Goal: Task Accomplishment & Management: Use online tool/utility

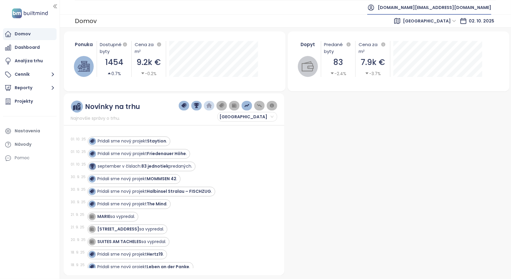
drag, startPoint x: 458, startPoint y: 7, endPoint x: 452, endPoint y: 21, distance: 15.1
click at [458, 7] on span "[DOMAIN_NAME][EMAIL_ADDRESS][DOMAIN_NAME]" at bounding box center [435, 7] width 114 height 14
click at [452, 24] on span "Odhlásiť sa" at bounding box center [449, 24] width 24 height 6
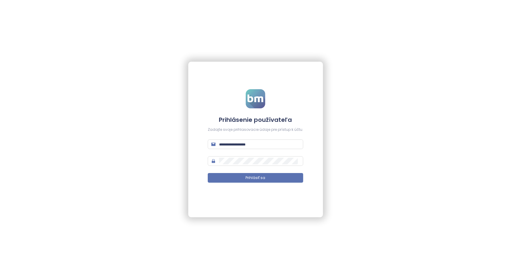
type input "**********"
click at [429, 9] on div "**********" at bounding box center [255, 139] width 511 height 279
click at [250, 178] on span "Prihlásiť sa" at bounding box center [256, 178] width 20 height 6
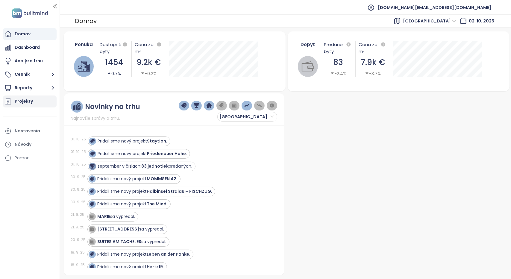
click at [31, 101] on div "Projekty" at bounding box center [24, 101] width 18 height 7
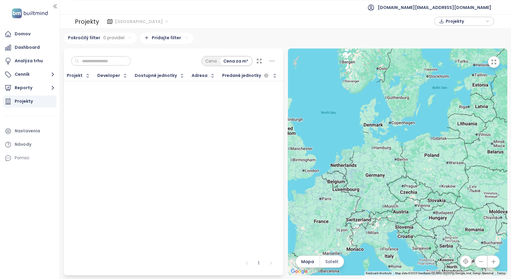
click at [125, 23] on span "[GEOGRAPHIC_DATA]" at bounding box center [141, 21] width 53 height 9
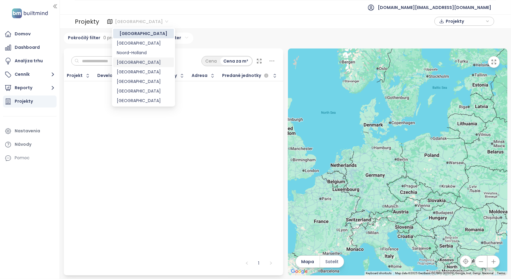
click at [129, 61] on div "[GEOGRAPHIC_DATA]" at bounding box center [144, 62] width 54 height 7
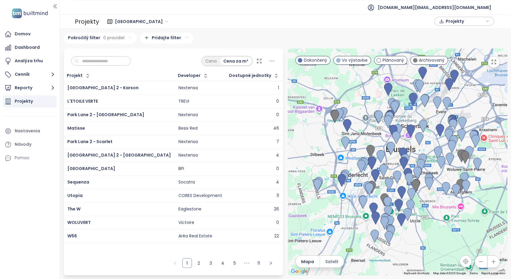
click at [121, 63] on input "text" at bounding box center [103, 61] width 49 height 9
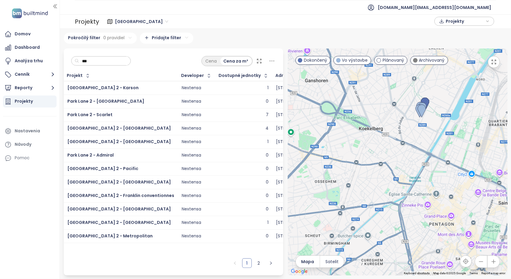
type input "***"
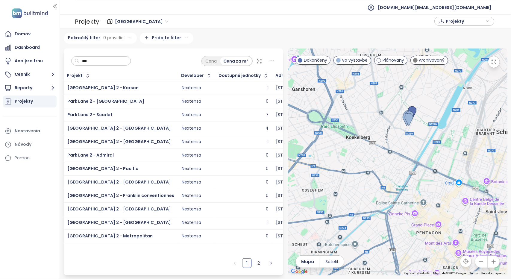
drag, startPoint x: 405, startPoint y: 125, endPoint x: 380, endPoint y: 141, distance: 29.8
click at [380, 141] on div at bounding box center [398, 162] width 220 height 227
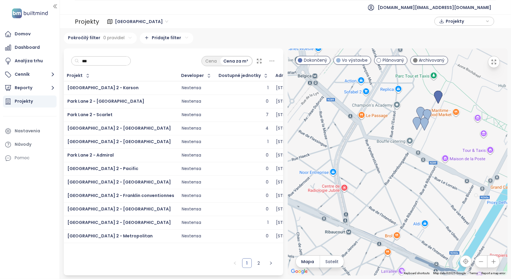
drag, startPoint x: 432, startPoint y: 137, endPoint x: 399, endPoint y: 161, distance: 41.1
click at [399, 161] on div at bounding box center [398, 162] width 220 height 227
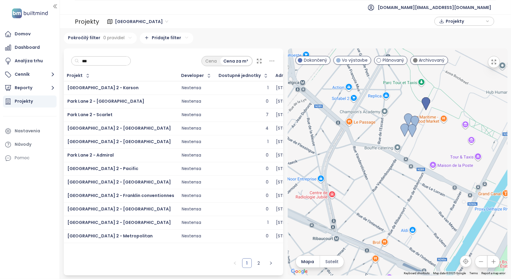
click at [358, 12] on ul "[DOMAIN_NAME][EMAIL_ADDRESS][DOMAIN_NAME]" at bounding box center [286, 7] width 422 height 15
